Goal: Task Accomplishment & Management: Manage account settings

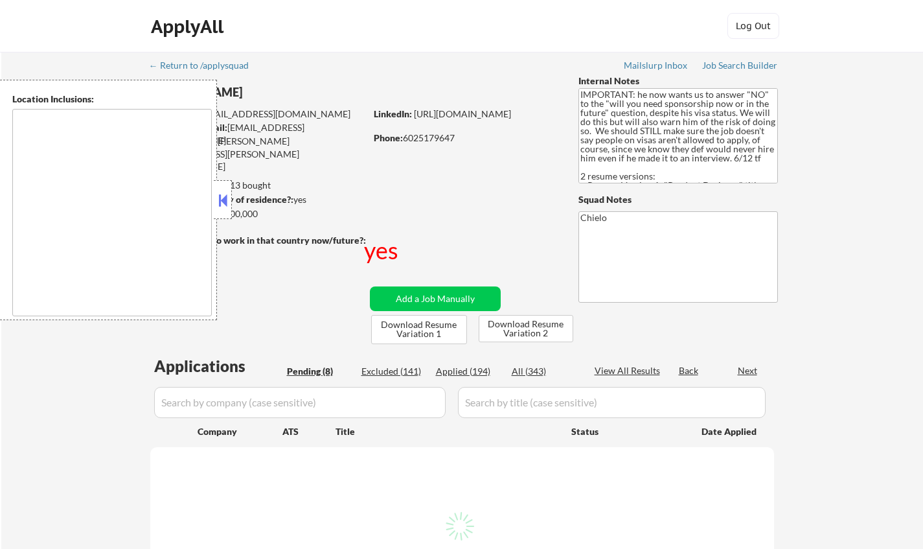
select select ""pending""
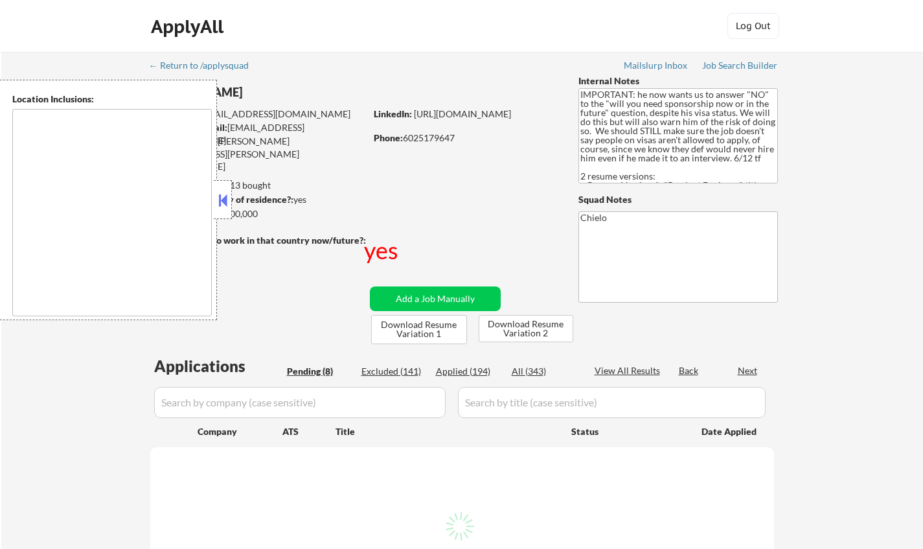
select select ""pending""
type textarea "country:US"
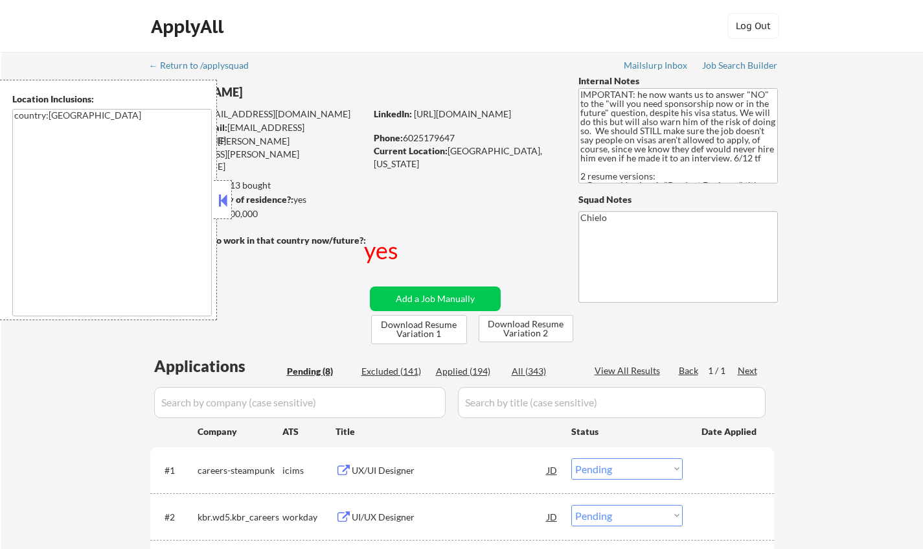
click at [237, 204] on strong "Can work in country of residence?:" at bounding box center [222, 199] width 144 height 11
click at [223, 203] on button at bounding box center [223, 200] width 14 height 19
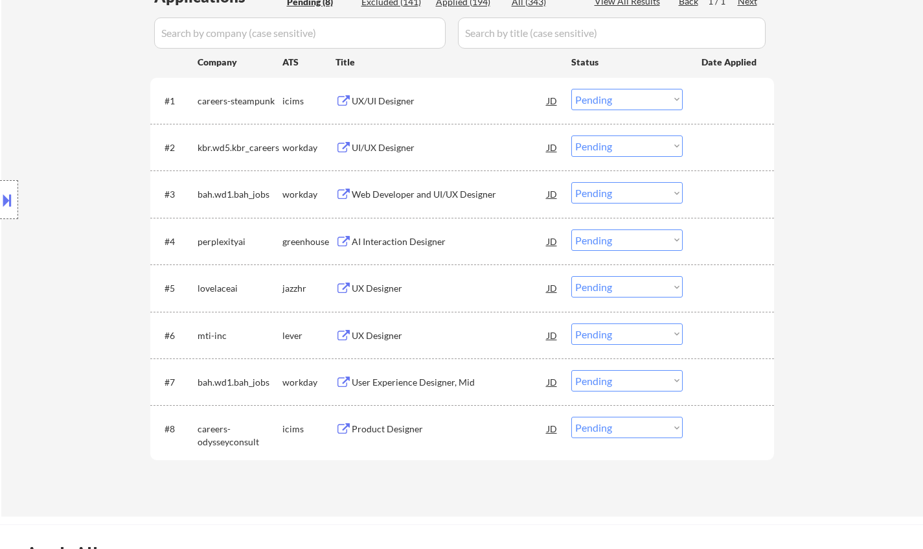
scroll to position [383, 0]
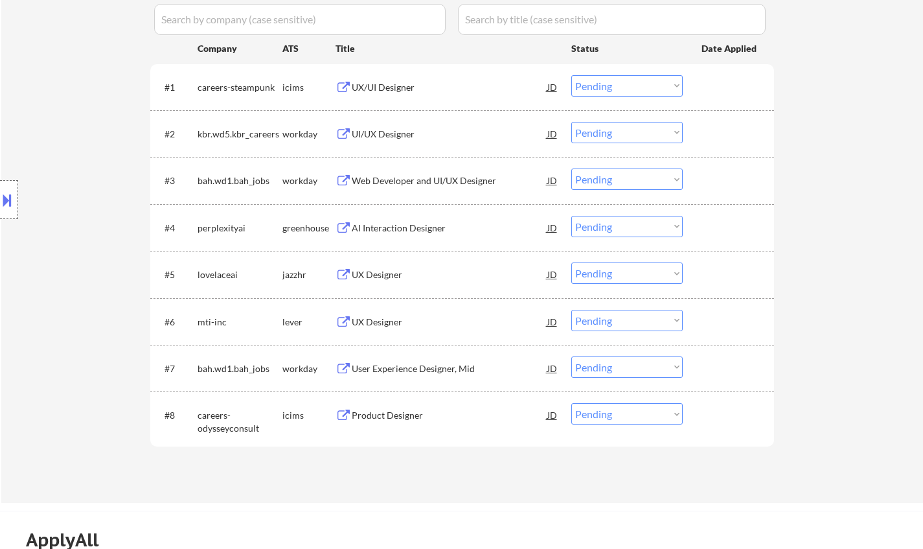
click at [367, 318] on div "UX Designer" at bounding box center [450, 322] width 196 height 13
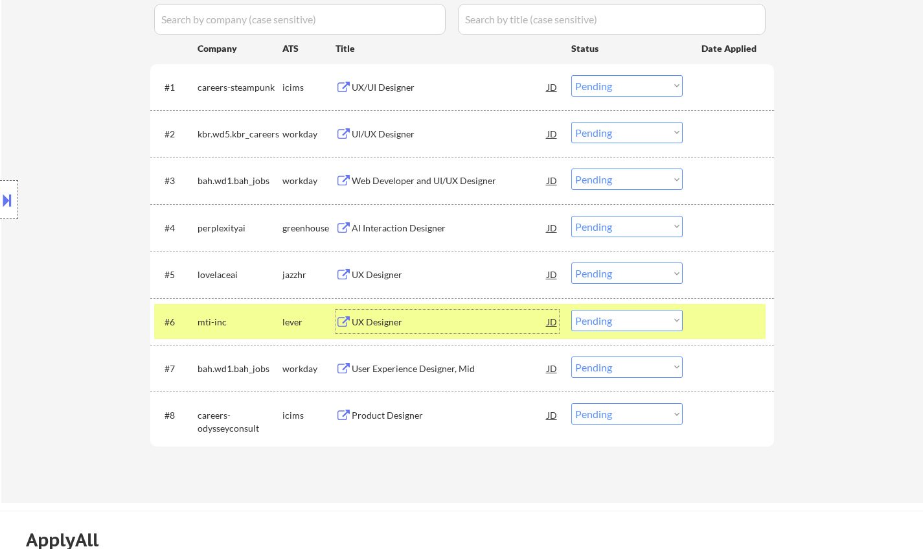
click at [5, 199] on button at bounding box center [7, 199] width 14 height 21
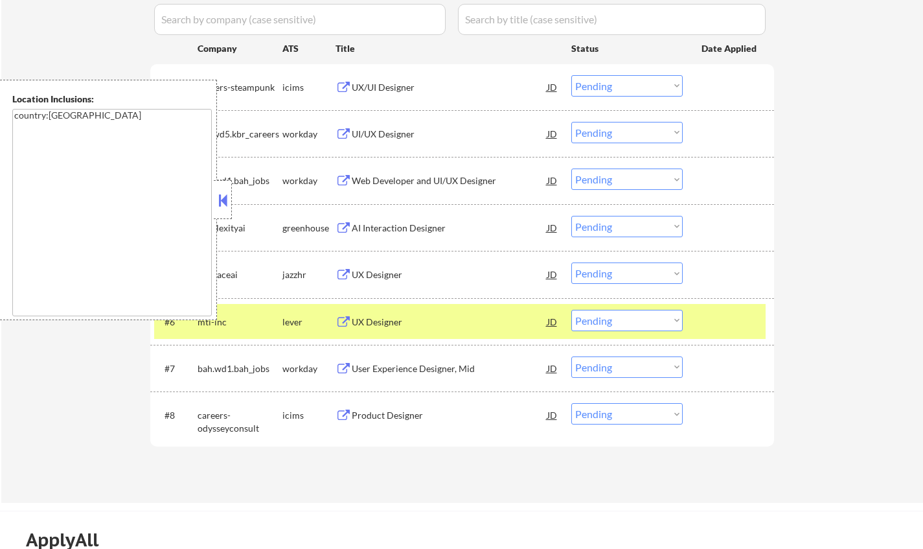
click at [222, 198] on button at bounding box center [223, 200] width 14 height 19
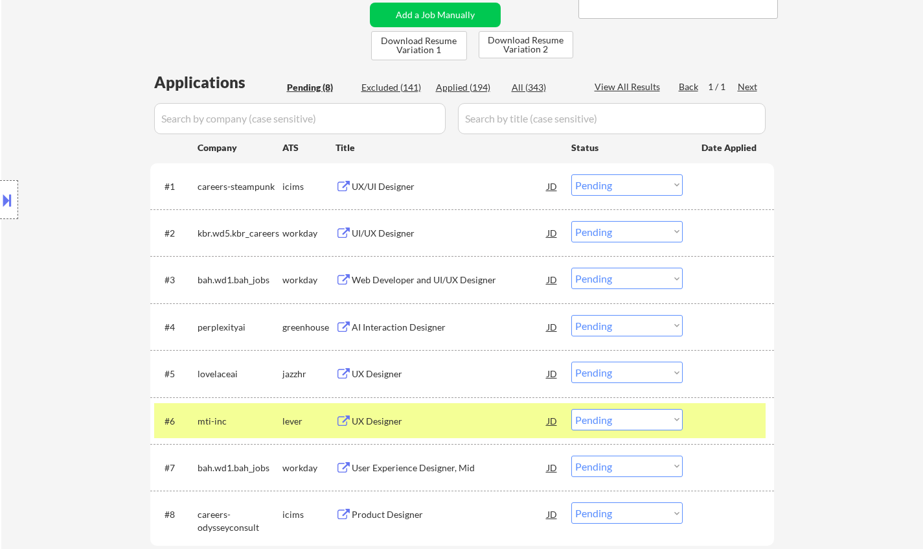
scroll to position [286, 0]
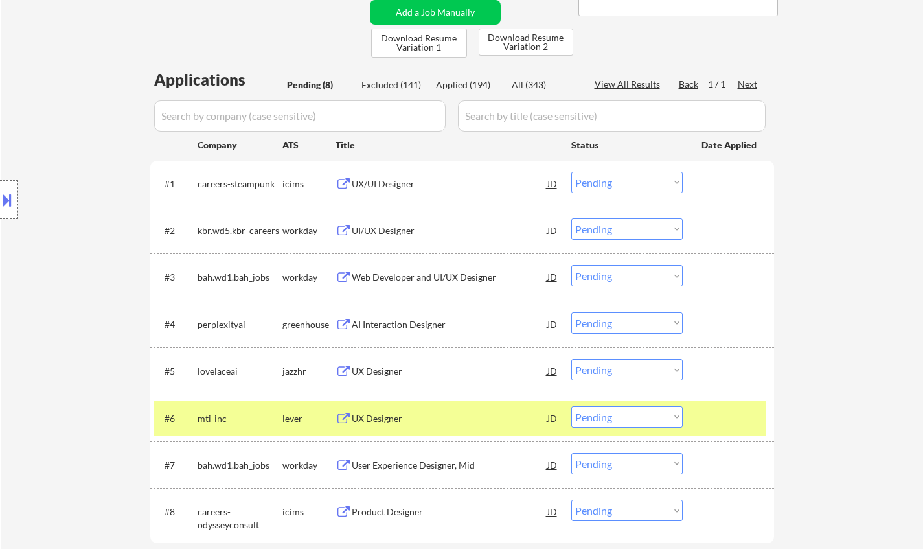
click at [624, 423] on select "Choose an option... Pending Applied Excluded (Questions) Excluded (Expired) Exc…" at bounding box center [627, 416] width 111 height 21
click at [842, 340] on div "← Return to /applysquad Mailslurp Inbox Job Search Builder Pranav Suresh User E…" at bounding box center [462, 182] width 922 height 834
click at [623, 418] on select "Choose an option... Pending Applied Excluded (Questions) Excluded (Expired) Exc…" at bounding box center [627, 416] width 111 height 21
click at [572, 406] on select "Choose an option... Pending Applied Excluded (Questions) Excluded (Expired) Exc…" at bounding box center [627, 416] width 111 height 21
select select ""pending""
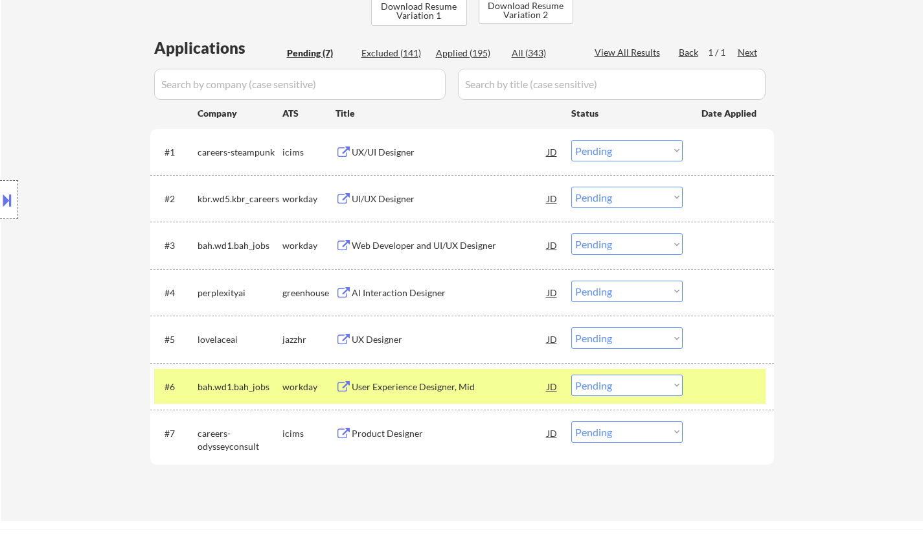
scroll to position [319, 0]
click at [402, 435] on div "Product Designer" at bounding box center [450, 432] width 196 height 13
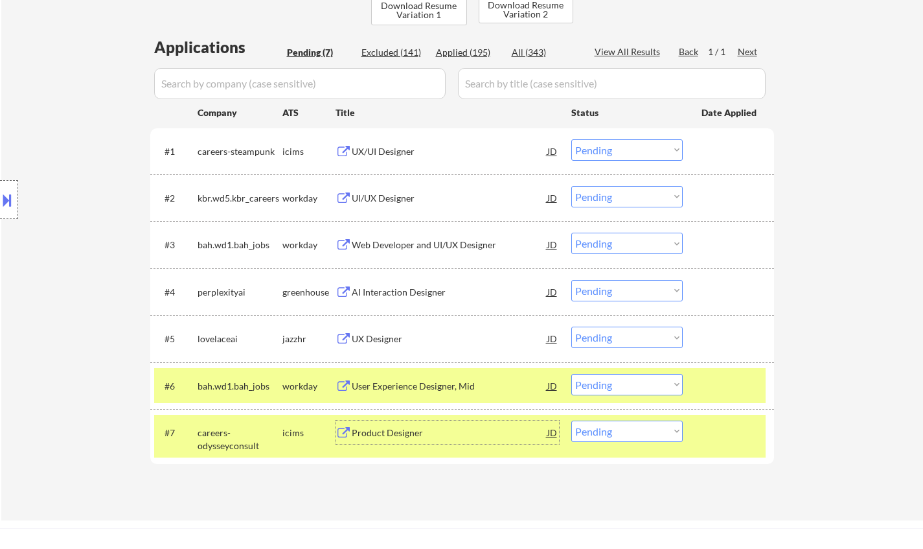
click at [399, 158] on div "UX/UI Designer" at bounding box center [450, 150] width 196 height 23
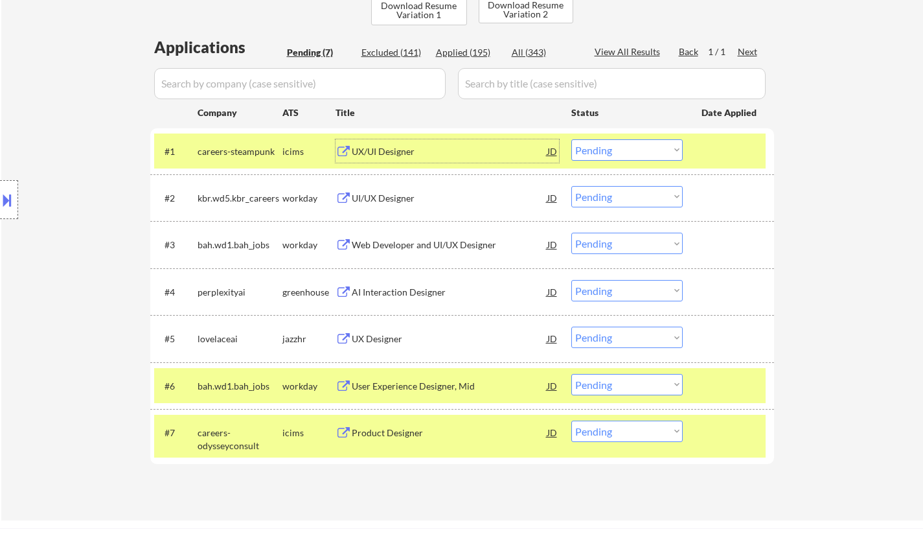
click at [605, 159] on select "Choose an option... Pending Applied Excluded (Questions) Excluded (Expired) Exc…" at bounding box center [627, 149] width 111 height 21
click at [572, 139] on select "Choose an option... Pending Applied Excluded (Questions) Excluded (Expired) Exc…" at bounding box center [627, 149] width 111 height 21
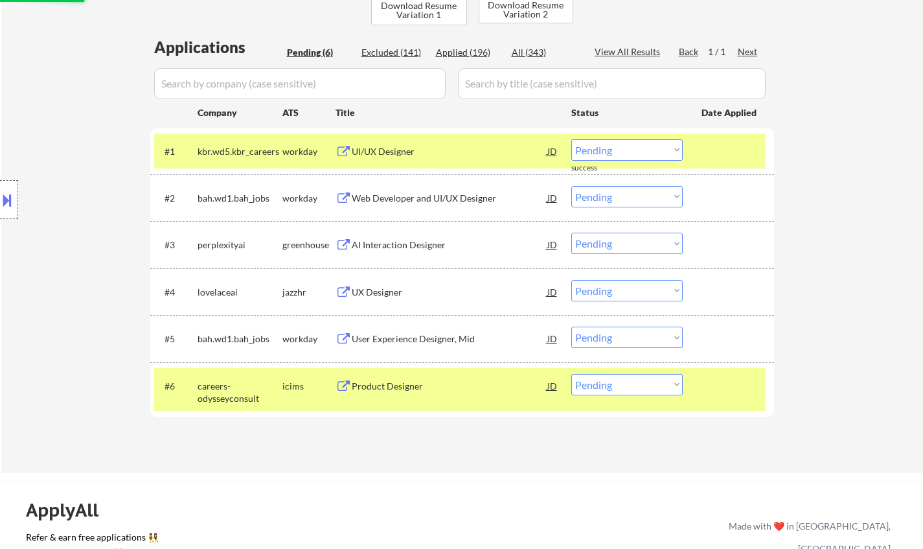
click at [384, 153] on div "UI/UX Designer" at bounding box center [450, 151] width 196 height 13
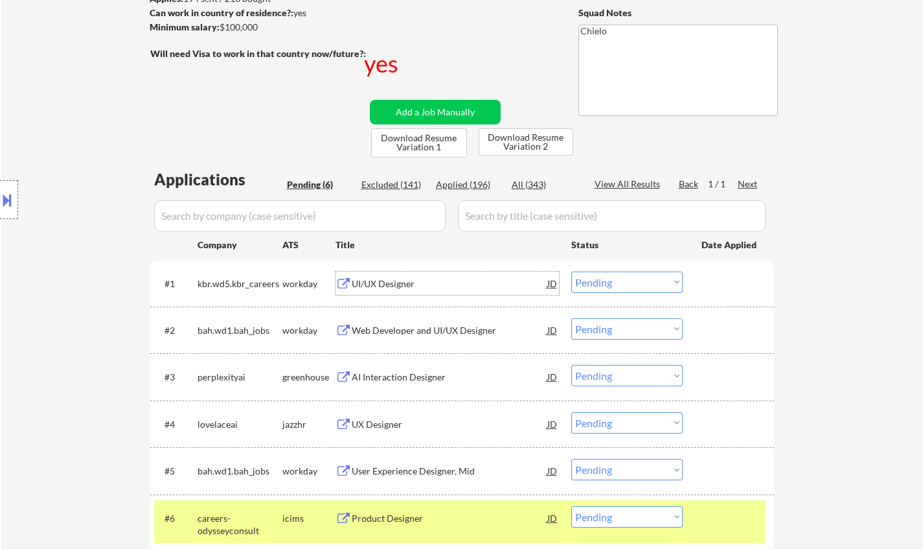
scroll to position [181, 0]
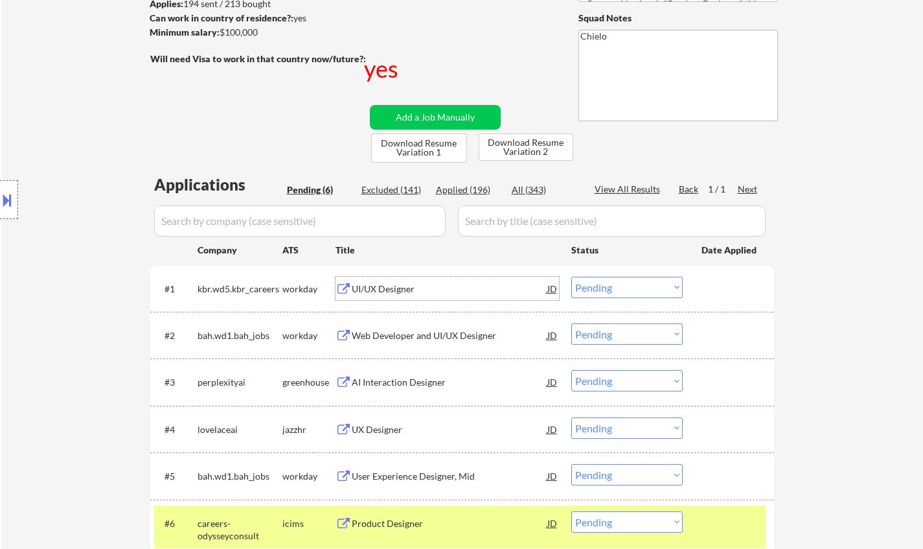
click at [642, 290] on select "Choose an option... Pending Applied Excluded (Questions) Excluded (Expired) Exc…" at bounding box center [627, 287] width 111 height 21
click at [572, 277] on select "Choose an option... Pending Applied Excluded (Questions) Excluded (Expired) Exc…" at bounding box center [627, 287] width 111 height 21
select select ""pending""
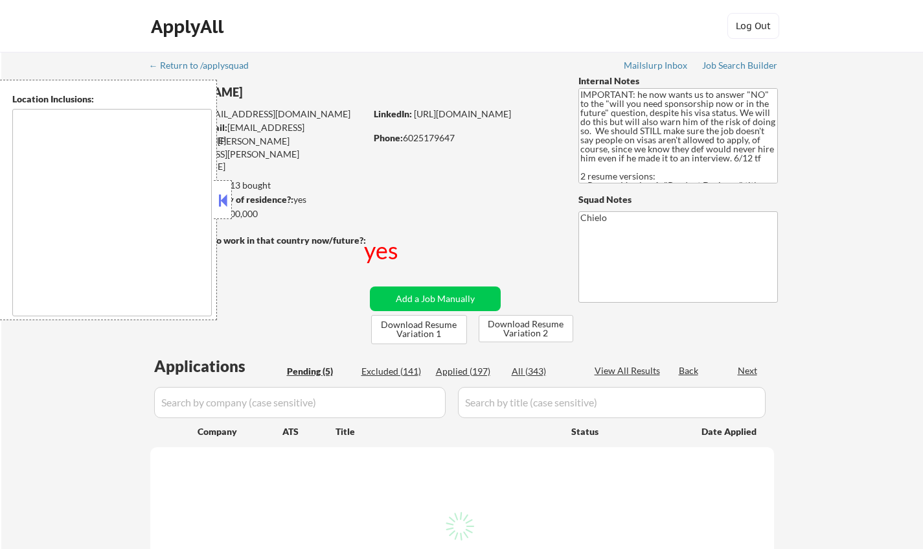
select select ""pending""
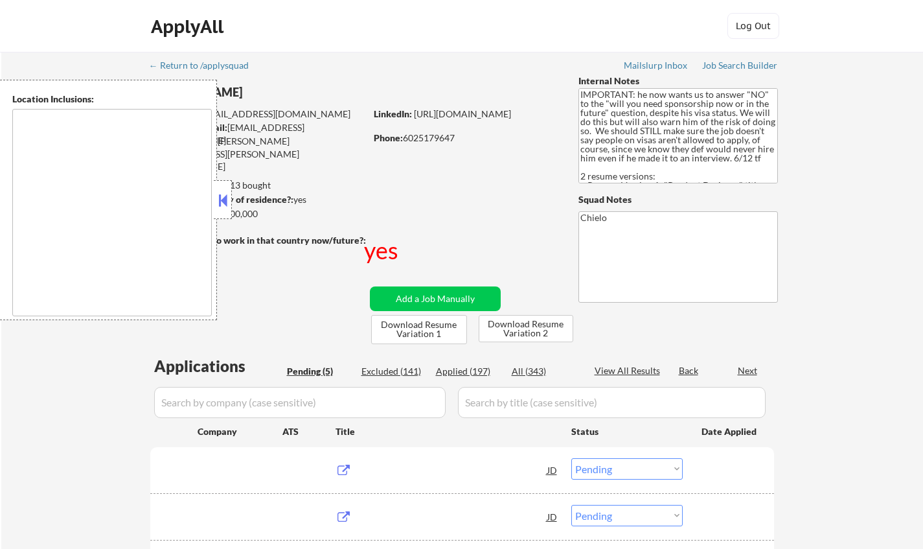
type textarea "country:US"
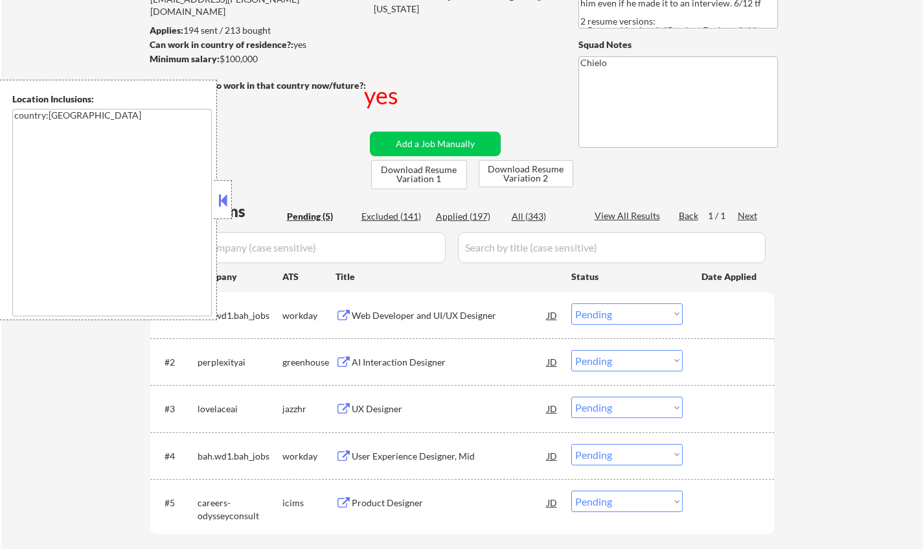
scroll to position [156, 0]
click at [226, 200] on button at bounding box center [223, 200] width 14 height 19
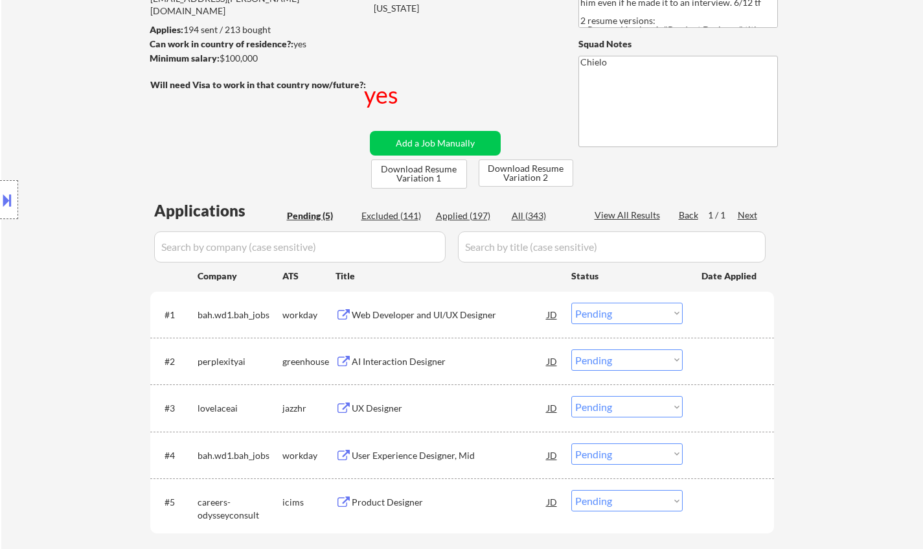
click at [445, 316] on div "Web Developer and UI/UX Designer" at bounding box center [450, 314] width 196 height 13
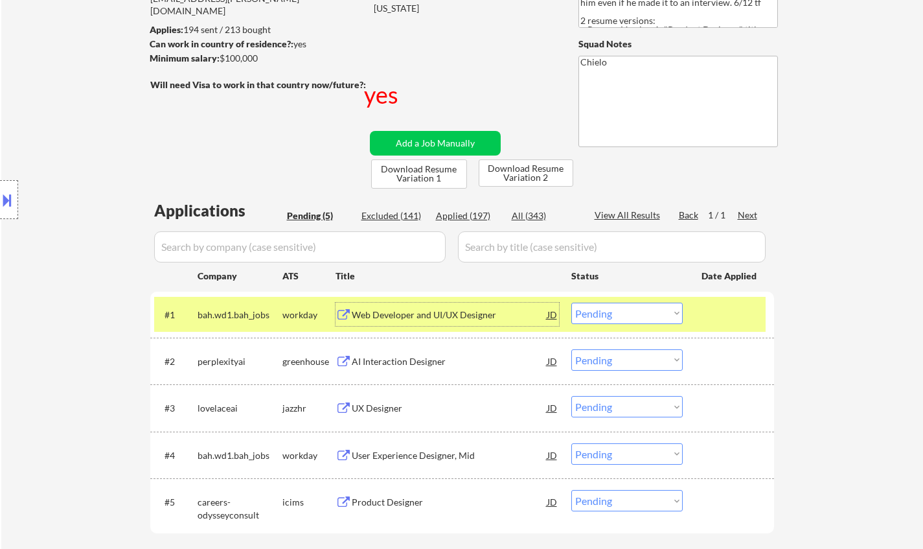
click at [637, 316] on select "Choose an option... Pending Applied Excluded (Questions) Excluded (Expired) Exc…" at bounding box center [627, 313] width 111 height 21
click at [572, 303] on select "Choose an option... Pending Applied Excluded (Questions) Excluded (Expired) Exc…" at bounding box center [627, 313] width 111 height 21
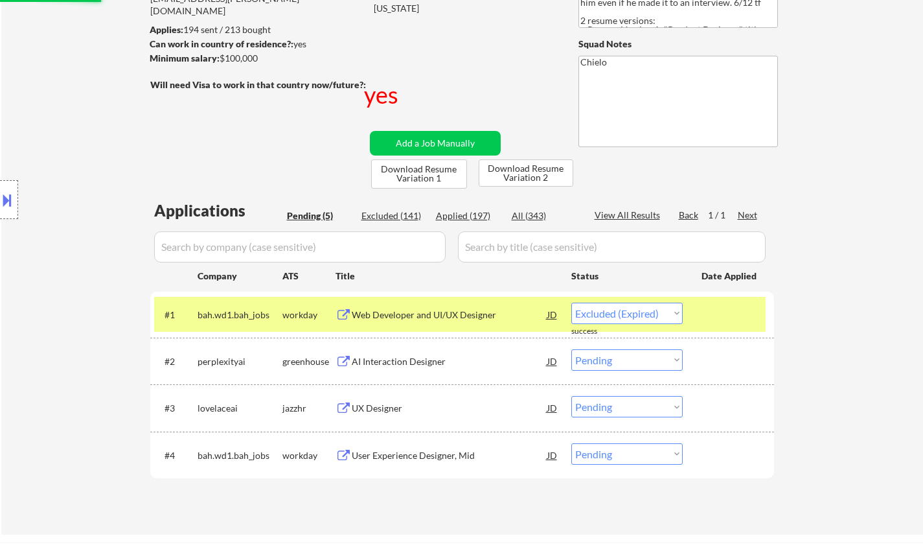
select select ""pending""
click at [381, 351] on div "UX Designer" at bounding box center [450, 360] width 196 height 23
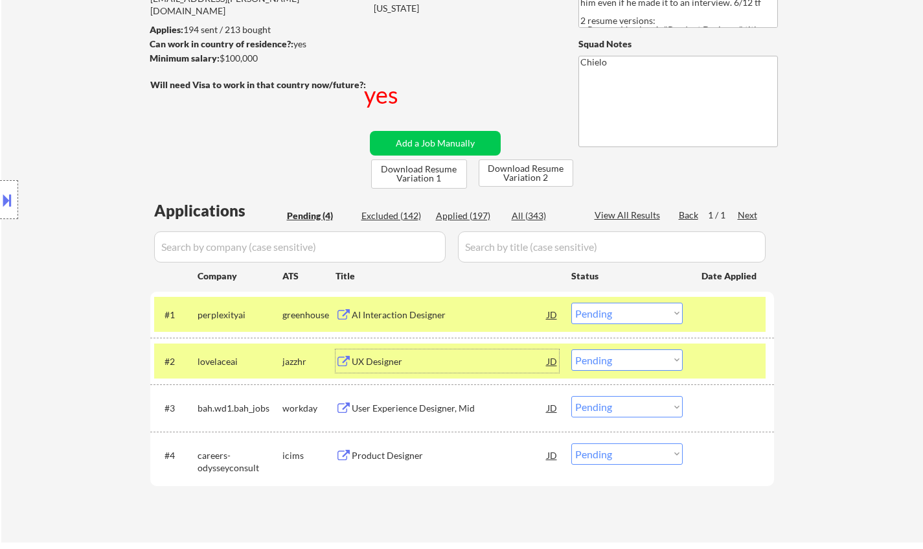
click at [628, 360] on select "Choose an option... Pending Applied Excluded (Questions) Excluded (Expired) Exc…" at bounding box center [627, 359] width 111 height 21
click at [572, 349] on select "Choose an option... Pending Applied Excluded (Questions) Excluded (Expired) Exc…" at bounding box center [627, 359] width 111 height 21
select select ""pending""
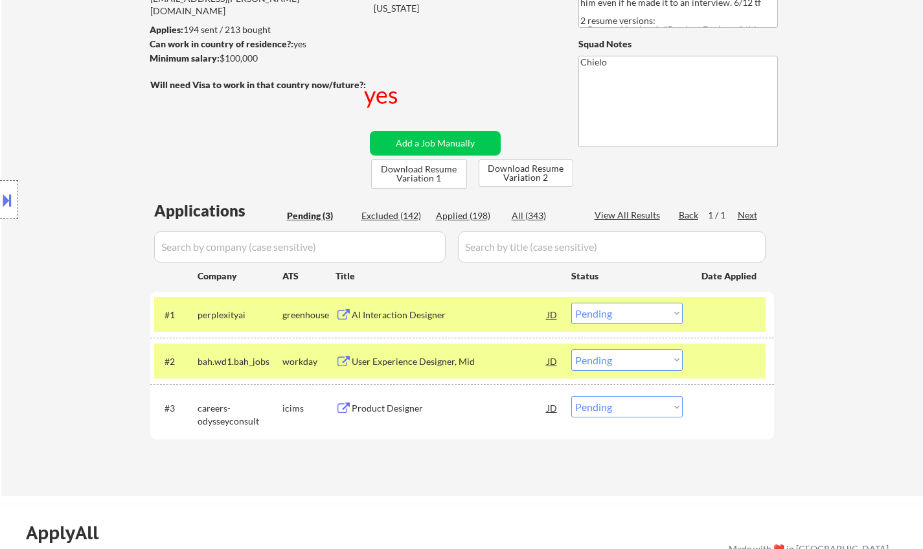
click at [391, 412] on div "Product Designer" at bounding box center [450, 408] width 196 height 13
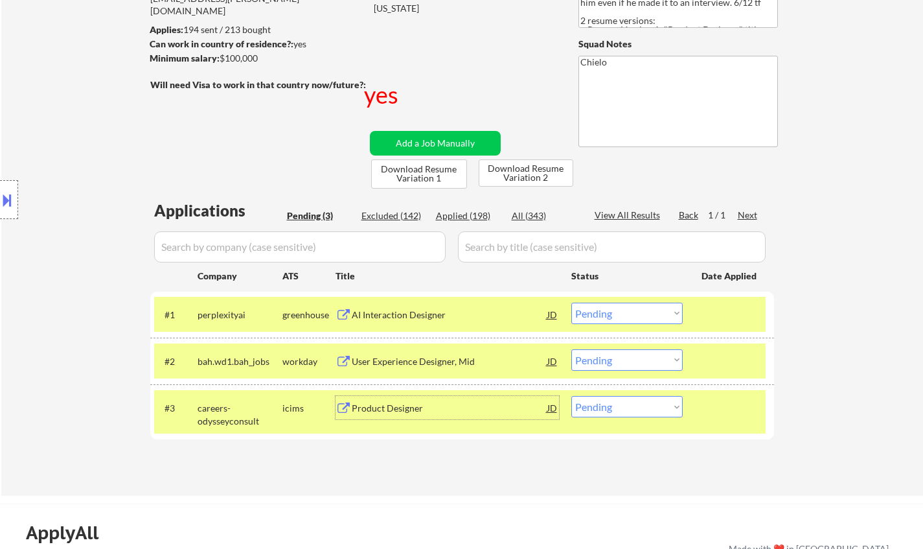
click at [640, 407] on select "Choose an option... Pending Applied Excluded (Questions) Excluded (Expired) Exc…" at bounding box center [627, 406] width 111 height 21
select select ""excluded__expired_""
click at [572, 396] on select "Choose an option... Pending Applied Excluded (Questions) Excluded (Expired) Exc…" at bounding box center [627, 406] width 111 height 21
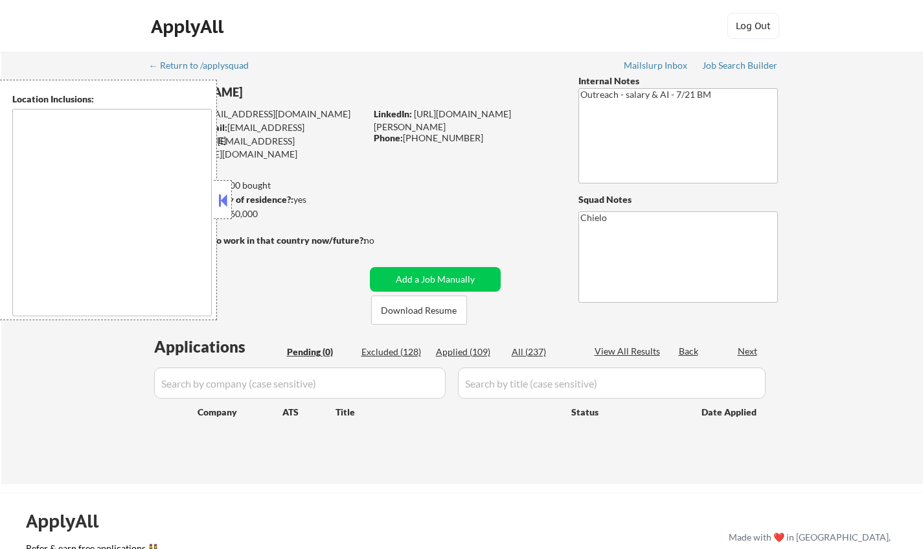
type textarea "remote"
click at [222, 196] on button at bounding box center [223, 200] width 14 height 19
